Goal: Information Seeking & Learning: Learn about a topic

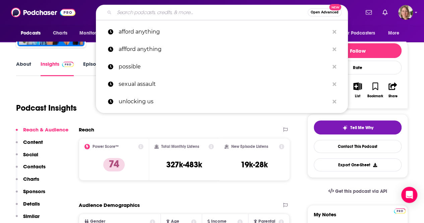
type input "[PERSON_NAME] Speaks Podcast"
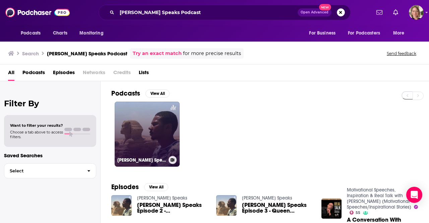
click at [164, 130] on link "[PERSON_NAME] Speaks" at bounding box center [147, 134] width 65 height 65
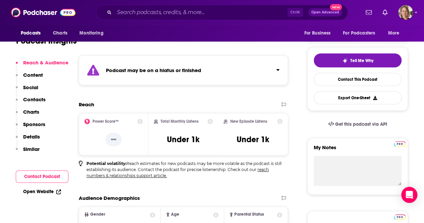
scroll to position [34, 0]
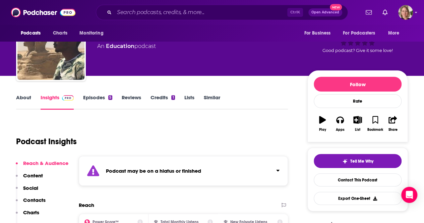
click at [25, 98] on link "About" at bounding box center [23, 101] width 15 height 15
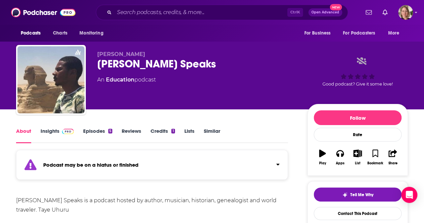
scroll to position [101, 0]
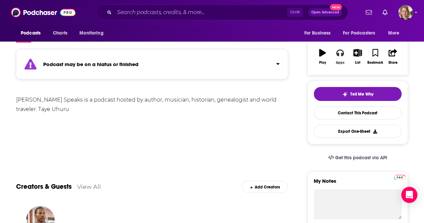
click at [338, 58] on button "Apps" at bounding box center [339, 57] width 17 height 24
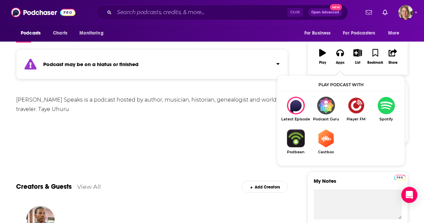
click at [375, 109] on img "Show Listen On dropdown" at bounding box center [386, 106] width 30 height 18
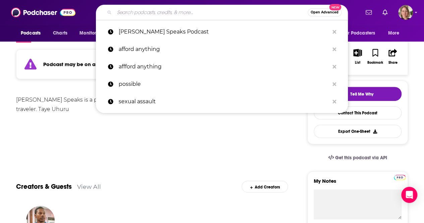
click at [174, 14] on input "Search podcasts, credits, & more..." at bounding box center [210, 12] width 193 height 11
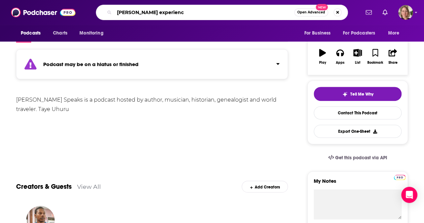
type input "[PERSON_NAME] experience"
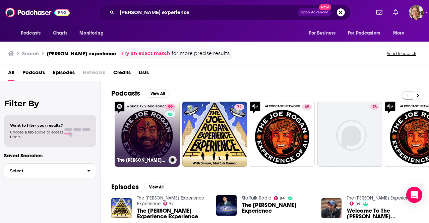
click at [160, 118] on link "99 The [PERSON_NAME] Experience" at bounding box center [147, 134] width 65 height 65
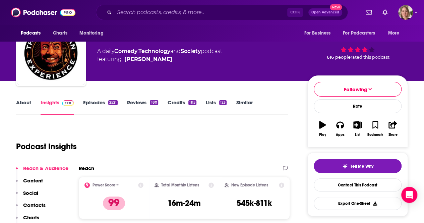
scroll to position [67, 0]
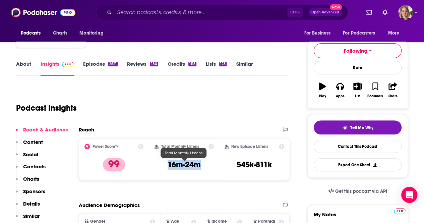
drag, startPoint x: 203, startPoint y: 166, endPoint x: 168, endPoint y: 167, distance: 34.5
click at [168, 167] on div "Total Monthly Listens 16m-24m" at bounding box center [184, 159] width 60 height 31
copy h3 "16m-24m"
